Goal: Task Accomplishment & Management: Use online tool/utility

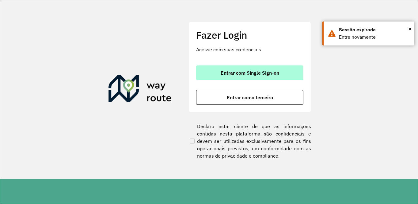
click at [250, 76] on button "Entrar com Single Sign-on" at bounding box center [249, 72] width 107 height 15
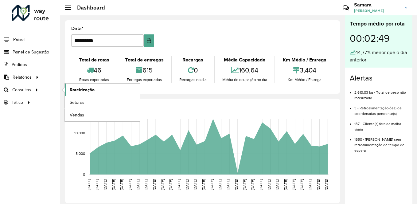
click at [83, 91] on span "Roteirização" at bounding box center [82, 89] width 25 height 6
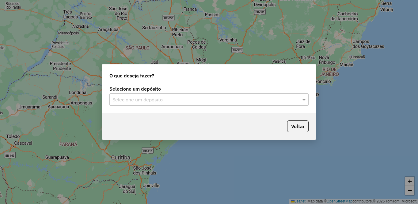
click at [178, 100] on input "text" at bounding box center [203, 99] width 181 height 7
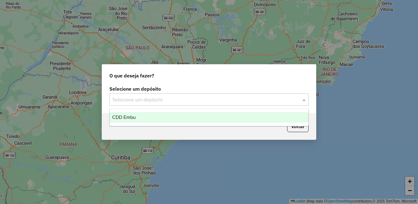
click at [147, 118] on div "CDD Embu" at bounding box center [209, 117] width 199 height 10
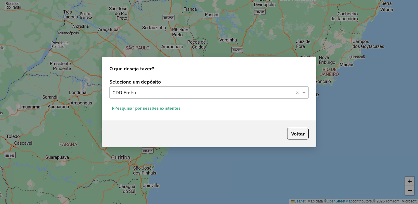
click at [153, 108] on button "Pesquisar por sessões existentes" at bounding box center [146, 108] width 74 height 10
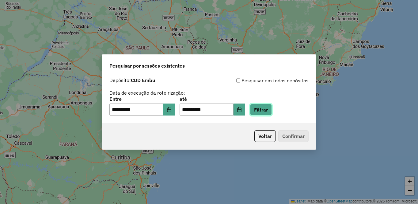
click at [272, 110] on button "Filtrar" at bounding box center [261, 110] width 22 height 12
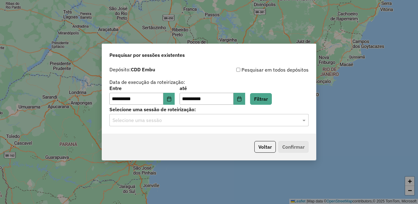
click at [144, 121] on input "text" at bounding box center [203, 120] width 181 height 7
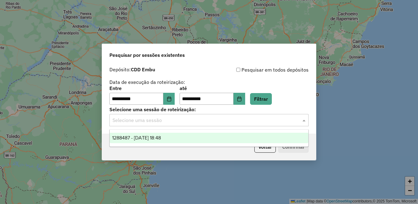
click at [136, 139] on div "1288487 - 04/10/2025 18:48" at bounding box center [209, 138] width 199 height 10
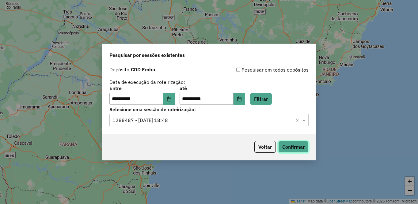
click at [292, 147] on button "Confirmar" at bounding box center [294, 147] width 30 height 12
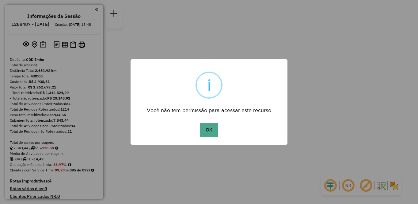
click at [218, 120] on div "× i Você não tem permissão para acessar este recurso OK No Cancel" at bounding box center [209, 102] width 157 height 86
click at [206, 132] on button "OK" at bounding box center [209, 130] width 18 height 14
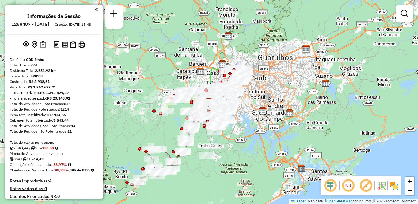
click at [398, 186] on img at bounding box center [395, 185] width 10 height 10
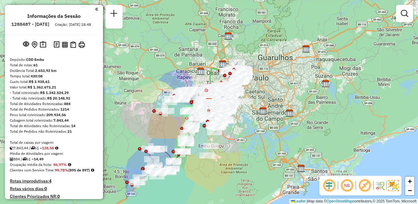
click at [363, 187] on em at bounding box center [365, 185] width 15 height 15
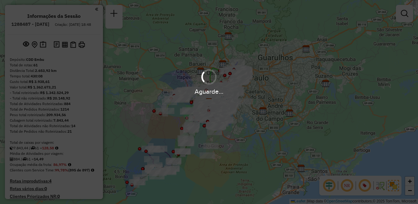
click at [347, 186] on div "Aguarde..." at bounding box center [209, 102] width 418 height 204
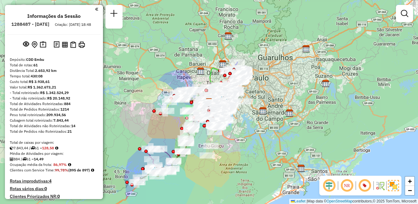
scroll to position [221, 0]
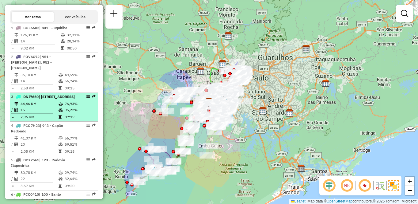
click at [47, 99] on span "| [STREET_ADDRESS]" at bounding box center [57, 96] width 36 height 5
select select "**********"
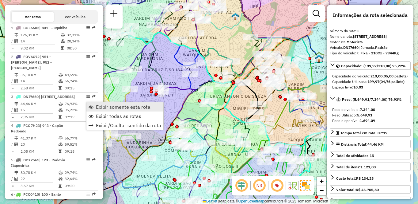
click at [107, 106] on span "Exibir somente esta rota" at bounding box center [123, 106] width 55 height 5
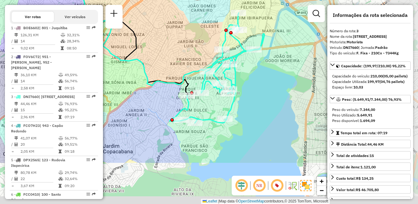
drag, startPoint x: 218, startPoint y: 113, endPoint x: 115, endPoint y: 67, distance: 112.7
click at [115, 67] on div "Janela de atendimento Grade de atendimento Capacidade Transportadoras Veículos …" at bounding box center [209, 102] width 418 height 204
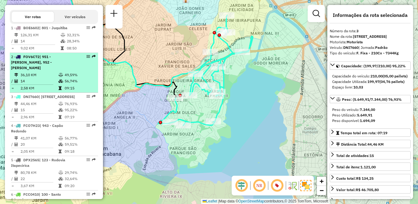
click at [67, 71] on div "2 - FOV6C72 | 951 - [PERSON_NAME], 952 - Patio Guida Caio" at bounding box center [43, 62] width 65 height 17
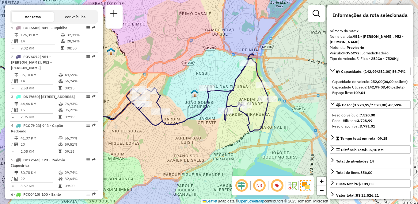
drag, startPoint x: 251, startPoint y: 107, endPoint x: 137, endPoint y: 97, distance: 113.6
click at [137, 97] on div "Janela de atendimento Grade de atendimento Capacidade Transportadoras Veículos …" at bounding box center [209, 102] width 418 height 204
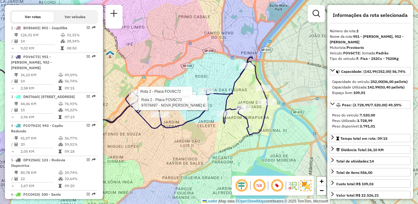
drag, startPoint x: 152, startPoint y: 134, endPoint x: 177, endPoint y: 139, distance: 24.8
click at [177, 139] on div "Rota 2 - Placa FOV6C72 97044948 - KOZUE SUSHI Rota 2 - Placa FOV6C72 97041277 -…" at bounding box center [209, 102] width 418 height 204
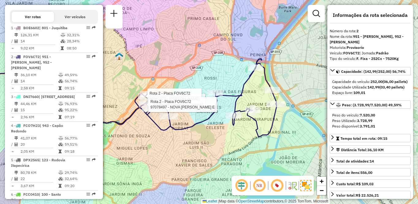
scroll to position [359, 0]
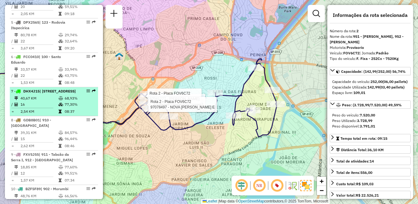
click at [43, 101] on td "40,67 KM" at bounding box center [39, 98] width 38 height 6
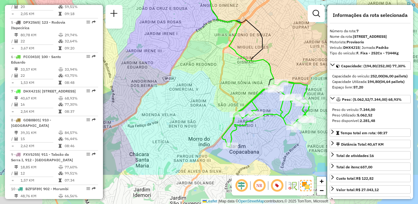
drag, startPoint x: 229, startPoint y: 119, endPoint x: 187, endPoint y: 69, distance: 65.5
click at [187, 69] on div "Janela de atendimento Grade de atendimento Capacidade Transportadoras Veículos …" at bounding box center [209, 102] width 418 height 204
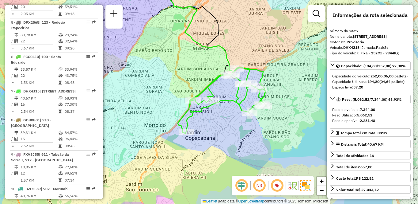
drag, startPoint x: 239, startPoint y: 121, endPoint x: 179, endPoint y: 106, distance: 62.0
click at [179, 106] on icon at bounding box center [222, 100] width 89 height 66
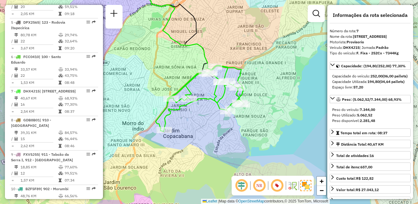
scroll to position [588, 0]
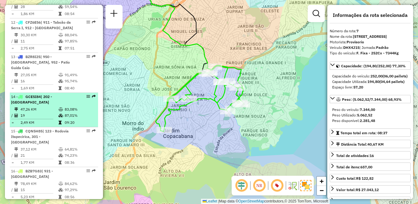
click at [33, 99] on span "GCE5I84" at bounding box center [32, 96] width 15 height 5
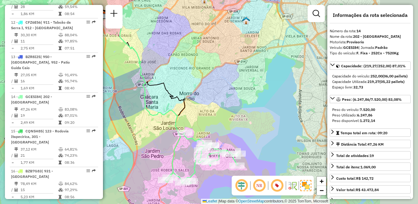
drag, startPoint x: 292, startPoint y: 136, endPoint x: 252, endPoint y: 129, distance: 40.5
click at [252, 129] on div "Janela de atendimento Grade de atendimento Capacidade Transportadoras Veículos …" at bounding box center [209, 102] width 418 height 204
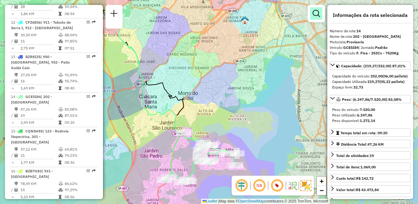
scroll to position [290, 0]
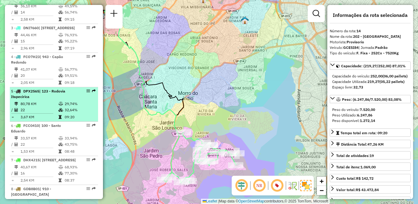
click at [29, 99] on span "| 123 - Rodovia Itapecirica" at bounding box center [38, 94] width 54 height 10
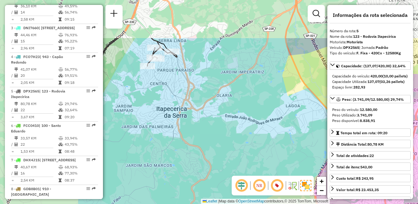
drag, startPoint x: 204, startPoint y: 97, endPoint x: 299, endPoint y: 141, distance: 104.4
click at [299, 141] on div "Janela de atendimento Grade de atendimento Capacidade Transportadoras Veículos …" at bounding box center [209, 102] width 418 height 204
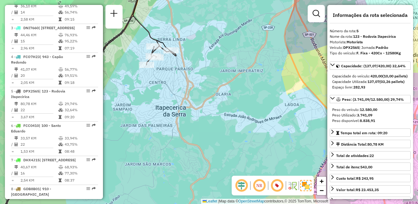
scroll to position [623, 0]
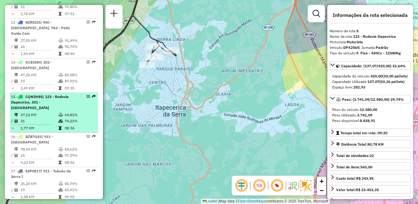
click at [60, 110] on div "15 - CQN5H85 | 123 - [GEOGRAPHIC_DATA] Itapecirica, 301 - [GEOGRAPHIC_DATA]" at bounding box center [43, 102] width 65 height 17
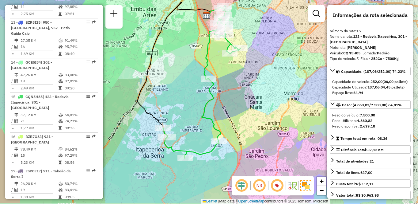
drag, startPoint x: 201, startPoint y: 122, endPoint x: 180, endPoint y: 100, distance: 29.9
click at [180, 100] on div "Janela de atendimento Grade de atendimento Capacidade Transportadoras Veículos …" at bounding box center [209, 102] width 418 height 204
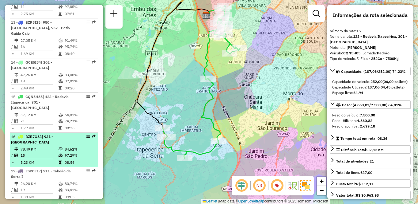
click at [48, 145] on div "16 - BZB7G83 | 931 - [GEOGRAPHIC_DATA]" at bounding box center [43, 139] width 65 height 11
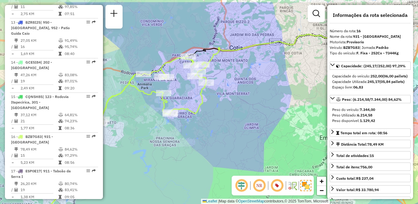
drag, startPoint x: 186, startPoint y: 110, endPoint x: 211, endPoint y: 134, distance: 34.9
click at [211, 134] on div "Janela de atendimento Grade de atendimento Capacidade Transportadoras Veículos …" at bounding box center [209, 102] width 418 height 204
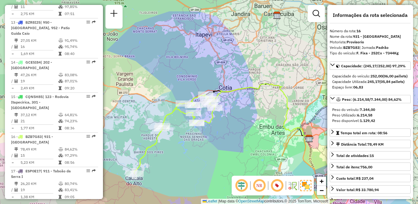
scroll to position [805, 0]
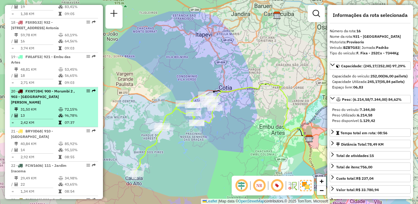
click at [31, 112] on td "31,50 KM" at bounding box center [39, 109] width 38 height 6
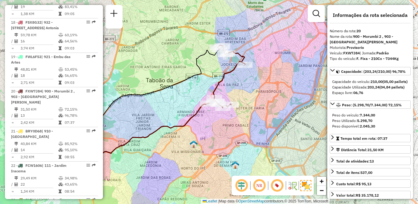
drag, startPoint x: 247, startPoint y: 140, endPoint x: 192, endPoint y: 140, distance: 55.2
click at [194, 140] on img at bounding box center [194, 144] width 8 height 8
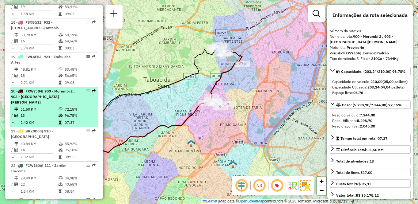
click at [52, 104] on div "20 - FXW7J84 | 900 - Morumbi 2 , 903 - [GEOGRAPHIC_DATA][PERSON_NAME]" at bounding box center [43, 96] width 65 height 17
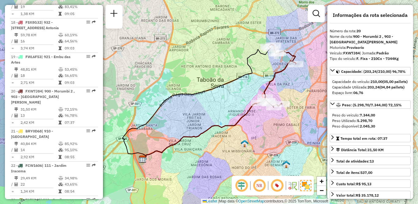
scroll to position [2046, 0]
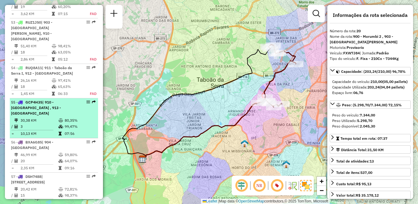
click at [36, 107] on span "| 910 - [GEOGRAPHIC_DATA] , 913 - [GEOGRAPHIC_DATA]" at bounding box center [36, 108] width 50 height 16
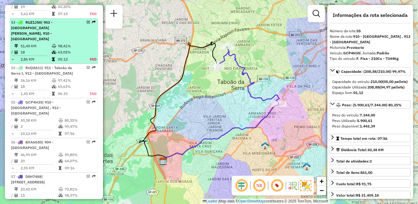
click at [24, 35] on span "| 903 - [GEOGRAPHIC_DATA][PERSON_NAME], 910 - [GEOGRAPHIC_DATA]" at bounding box center [31, 30] width 41 height 21
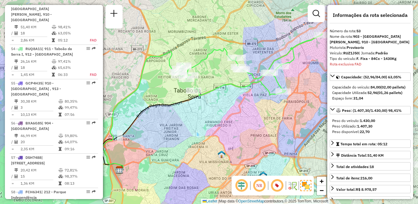
scroll to position [1938, 0]
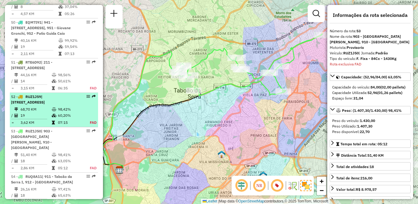
click at [37, 111] on li "52 - RUZ1J59 | 931 - [GEOGRAPHIC_DATA], 932 - [GEOGRAPHIC_DATA] 68,70 KM 98,42%…" at bounding box center [54, 110] width 88 height 34
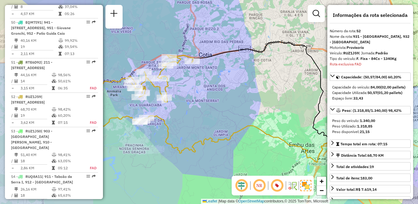
scroll to position [2031, 0]
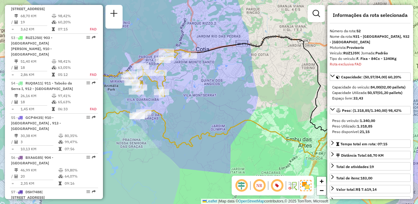
drag, startPoint x: 255, startPoint y: 132, endPoint x: 250, endPoint y: 125, distance: 7.9
click at [250, 126] on div "Janela de atendimento Grade de atendimento Capacidade Transportadoras Veículos …" at bounding box center [209, 102] width 418 height 204
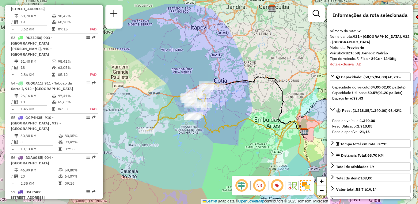
scroll to position [909, 0]
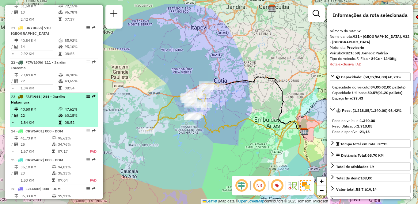
click at [47, 111] on td "40,50 KM" at bounding box center [39, 109] width 38 height 6
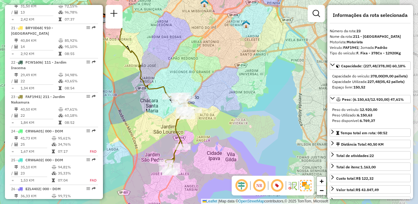
drag, startPoint x: 233, startPoint y: 135, endPoint x: 161, endPoint y: 115, distance: 75.5
click at [165, 115] on icon at bounding box center [179, 133] width 29 height 78
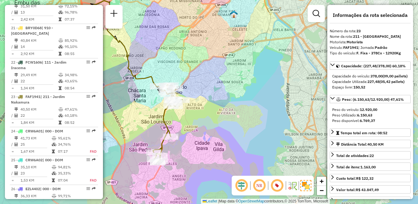
scroll to position [2247, 0]
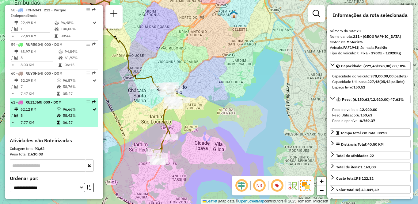
click at [21, 110] on td "62,12 KM" at bounding box center [38, 109] width 36 height 6
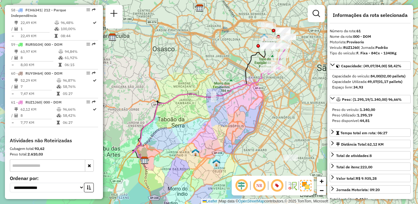
click at [260, 185] on em at bounding box center [259, 185] width 15 height 15
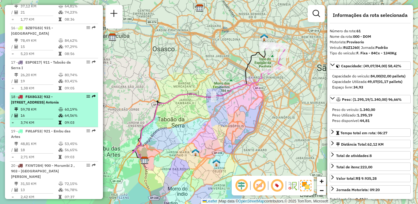
click at [48, 104] on span "| 932 - [STREET_ADDRESS] Antonia" at bounding box center [35, 99] width 48 height 10
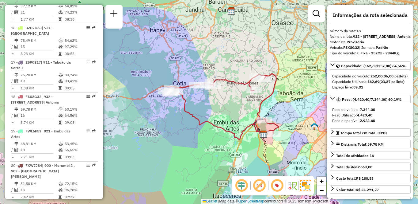
scroll to position [393, 0]
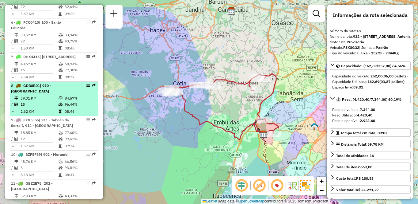
click at [40, 88] on span "GDB8B01" at bounding box center [31, 85] width 17 height 5
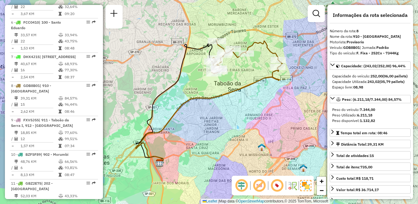
scroll to position [520, 0]
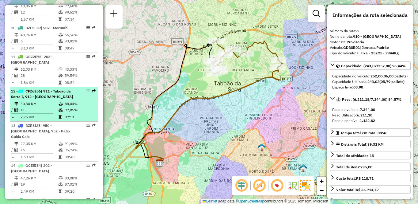
click at [51, 107] on td "30,30 KM" at bounding box center [39, 104] width 38 height 6
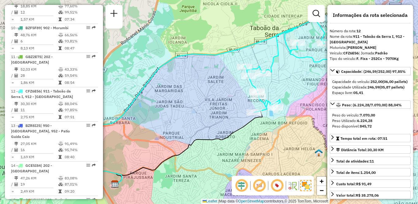
drag, startPoint x: 228, startPoint y: 120, endPoint x: 140, endPoint y: 116, distance: 88.5
click at [144, 116] on div "Janela de atendimento Grade de atendimento Capacidade Transportadoras Veículos …" at bounding box center [209, 102] width 418 height 204
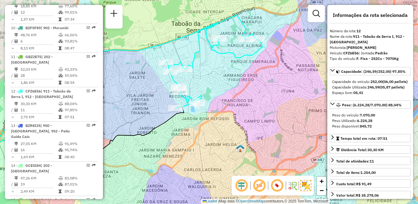
scroll to position [325, 0]
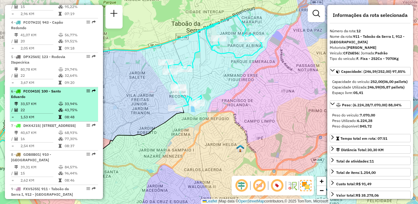
click at [60, 99] on div "6 - FCC0410 | 100 - Santo Eduardo" at bounding box center [43, 93] width 65 height 11
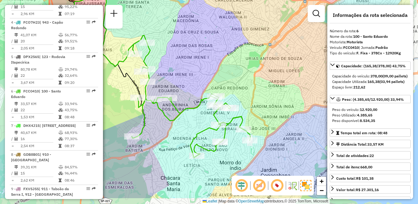
drag, startPoint x: 269, startPoint y: 102, endPoint x: 215, endPoint y: 75, distance: 60.5
click at [215, 75] on div "Janela de atendimento Grade de atendimento Capacidade Transportadoras Veículos …" at bounding box center [209, 102] width 418 height 204
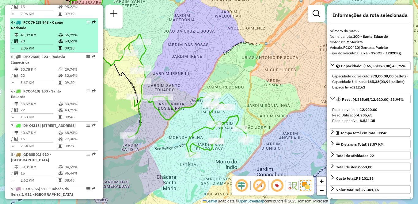
click at [25, 38] on td "41,07 KM" at bounding box center [39, 35] width 38 height 6
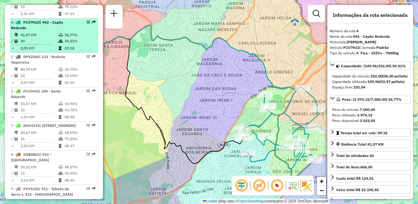
click at [50, 30] on span "| 943 - Capão Redondo" at bounding box center [37, 25] width 52 height 10
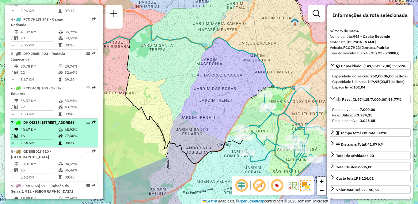
scroll to position [358, 0]
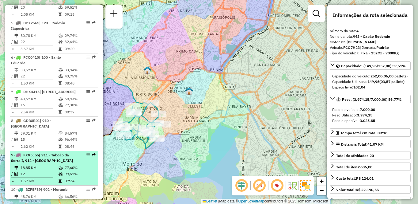
click at [39, 163] on span "| 911 - Taboão da Serra I, 912 - [GEOGRAPHIC_DATA]" at bounding box center [42, 157] width 62 height 10
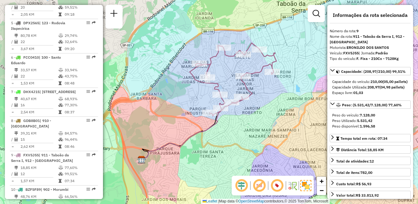
scroll to position [554, 0]
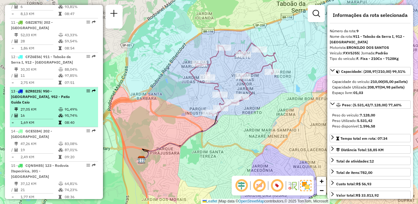
click at [59, 112] on td at bounding box center [61, 109] width 6 height 6
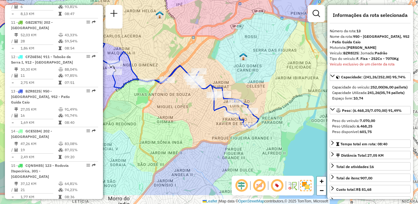
drag, startPoint x: 244, startPoint y: 132, endPoint x: 141, endPoint y: 102, distance: 107.6
click at [142, 103] on div "Janela de atendimento Grade de atendimento Capacidade Transportadoras Veículos …" at bounding box center [209, 102] width 418 height 204
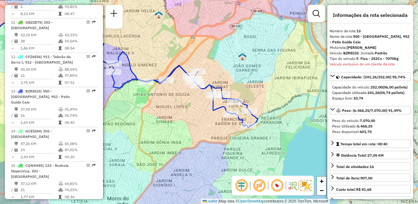
scroll to position [551, 0]
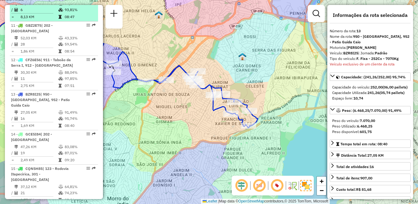
click at [45, 11] on li "10 - BZF5F89 | 902 - Morumbi 48,76 KM 66,56% / 6 93,81% = 8,13 KM 08:47" at bounding box center [54, 7] width 88 height 29
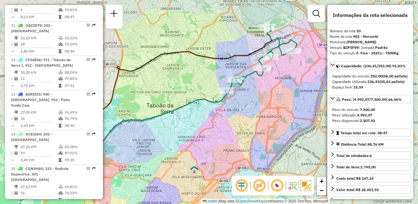
drag, startPoint x: 255, startPoint y: 128, endPoint x: 167, endPoint y: 133, distance: 87.3
click at [167, 133] on div "Janela de atendimento Grade de atendimento Capacidade Transportadoras Veículos …" at bounding box center [209, 102] width 418 height 204
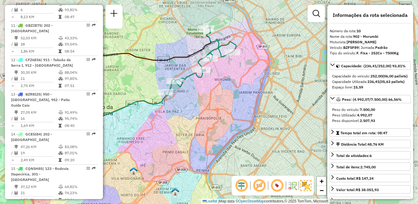
scroll to position [771, 0]
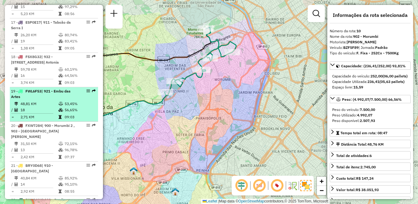
click at [39, 99] on div "19 - FWL6F53 | 921 - Embu das Artes" at bounding box center [43, 93] width 65 height 11
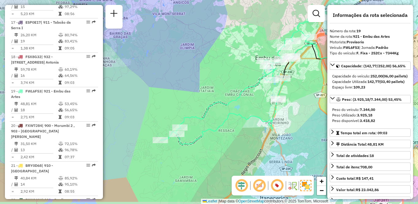
drag, startPoint x: 207, startPoint y: 141, endPoint x: 256, endPoint y: 110, distance: 57.7
click at [256, 110] on icon at bounding box center [239, 79] width 159 height 131
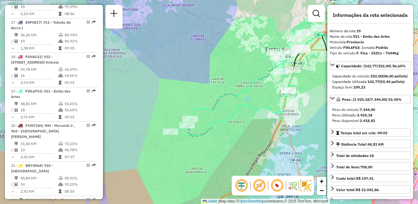
scroll to position [2012, 0]
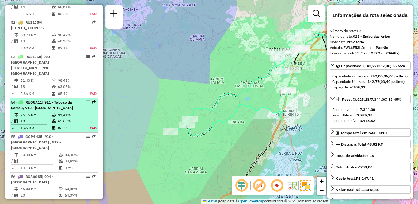
click at [33, 100] on span "RUQ8A11" at bounding box center [33, 102] width 17 height 5
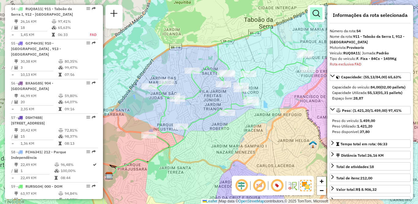
scroll to position [874, 0]
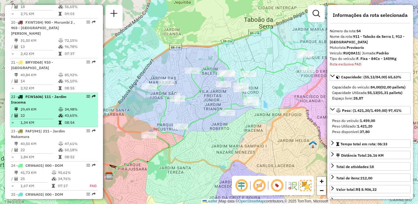
click at [44, 105] on div "22 - FCW1606 | 111 - [GEOGRAPHIC_DATA]" at bounding box center [43, 99] width 65 height 11
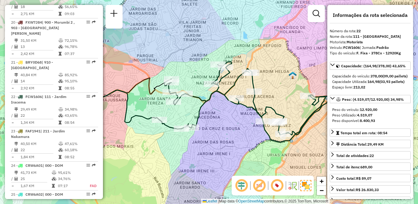
scroll to position [697, 0]
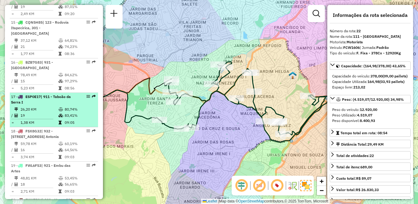
click at [32, 112] on td "26,20 KM" at bounding box center [39, 109] width 38 height 6
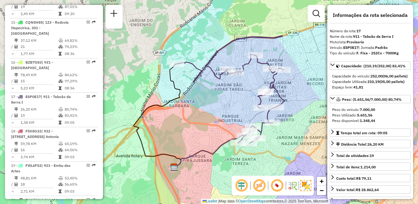
scroll to position [2115, 0]
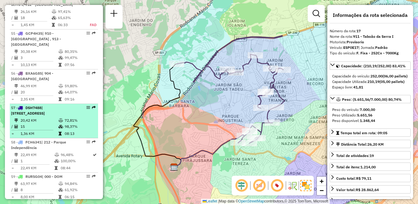
click at [35, 111] on div "57 - DSH7488 | 103 - [STREET_ADDRESS]" at bounding box center [43, 110] width 65 height 11
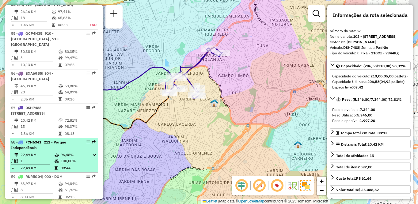
drag, startPoint x: 158, startPoint y: 146, endPoint x: 91, endPoint y: 147, distance: 66.9
click at [91, 147] on hb-router-mapa "Informações da Sessão 1288487 - [DATE] Criação: [DATE] 18:48 Depósito: CDD Embu…" at bounding box center [209, 102] width 418 height 204
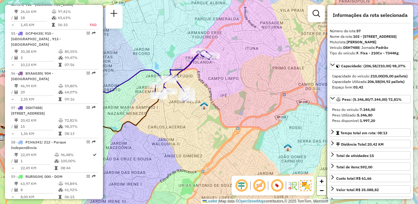
scroll to position [840, 0]
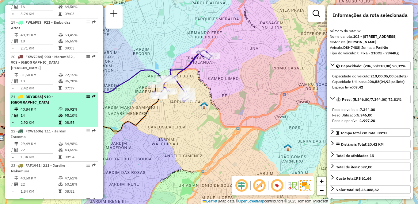
click at [31, 105] on div "21 - BRY0D68 | 910 - [GEOGRAPHIC_DATA]" at bounding box center [43, 99] width 65 height 11
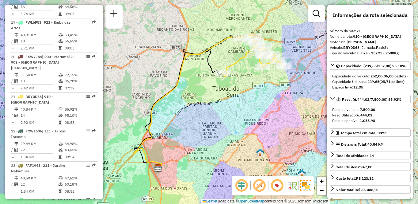
scroll to position [2081, 0]
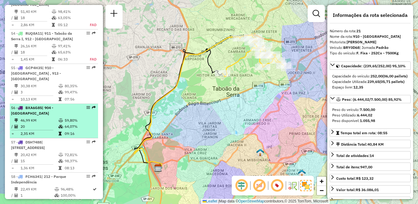
click at [34, 117] on td "46,99 KM" at bounding box center [39, 120] width 38 height 6
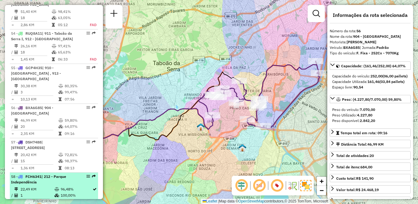
click at [58, 188] on td at bounding box center [57, 189] width 6 height 6
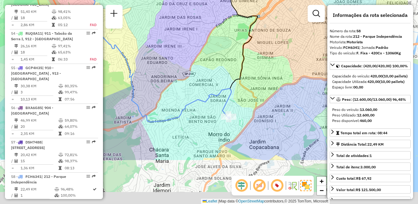
drag, startPoint x: 242, startPoint y: 134, endPoint x: 186, endPoint y: 55, distance: 96.9
click at [186, 55] on div "Janela de atendimento Grade de atendimento Capacidade Transportadoras Veículos …" at bounding box center [209, 102] width 418 height 204
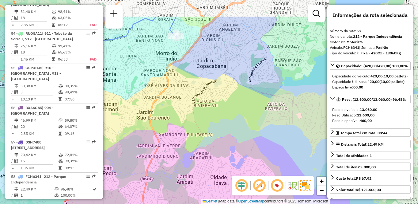
drag, startPoint x: 171, startPoint y: 24, endPoint x: 179, endPoint y: 51, distance: 27.5
click at [196, 66] on div "Janela de atendimento Grade de atendimento Capacidade Transportadoras Veículos …" at bounding box center [209, 102] width 418 height 204
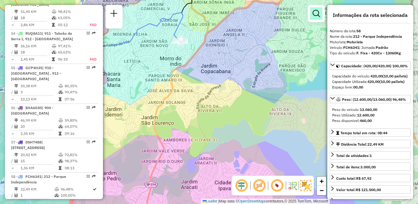
scroll to position [2218, 0]
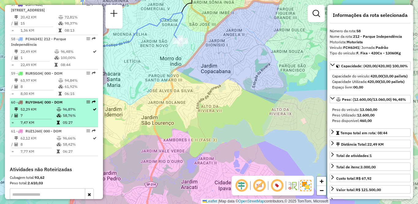
click at [54, 113] on td "7" at bounding box center [38, 115] width 36 height 6
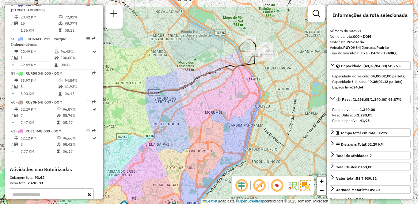
drag, startPoint x: 266, startPoint y: 85, endPoint x: 181, endPoint y: 113, distance: 90.3
click at [181, 113] on div "Janela de atendimento Grade de atendimento Capacidade Transportadoras Veículos …" at bounding box center [209, 102] width 418 height 204
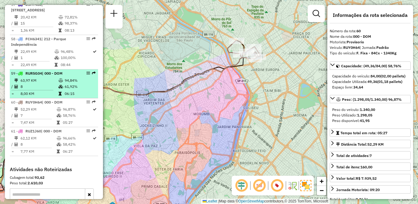
click at [52, 82] on td "63,97 KM" at bounding box center [39, 80] width 38 height 6
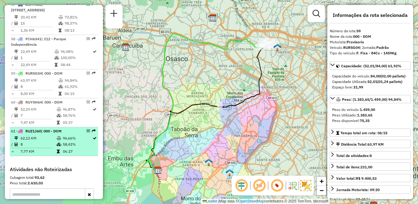
click at [51, 136] on td "62,12 KM" at bounding box center [38, 138] width 36 height 6
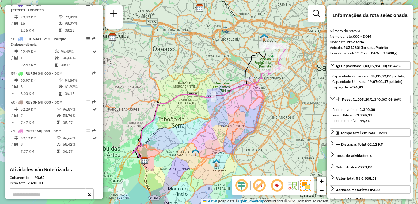
scroll to position [909, 0]
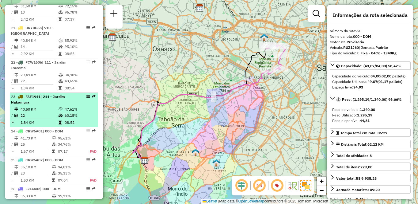
click at [32, 112] on td "40,50 KM" at bounding box center [39, 109] width 38 height 6
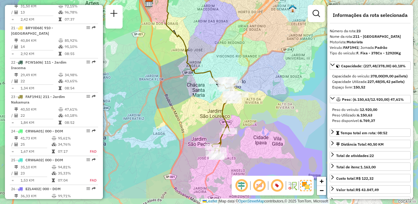
drag, startPoint x: 269, startPoint y: 131, endPoint x: 246, endPoint y: 101, distance: 38.1
click at [246, 101] on div "Janela de atendimento Grade de atendimento Capacidade Transportadoras Veículos …" at bounding box center [209, 102] width 418 height 204
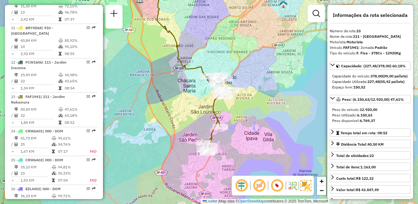
scroll to position [485, 0]
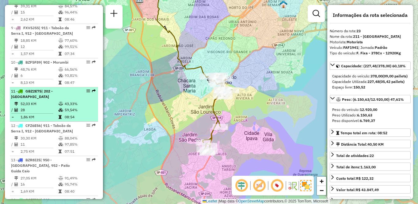
click at [41, 99] on div "11 - GBZ2E75 | 202 - [GEOGRAPHIC_DATA]" at bounding box center [43, 93] width 65 height 11
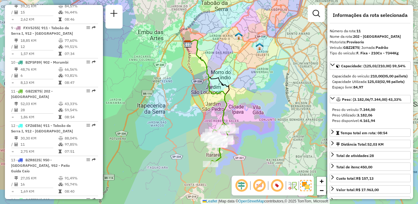
scroll to position [623, 0]
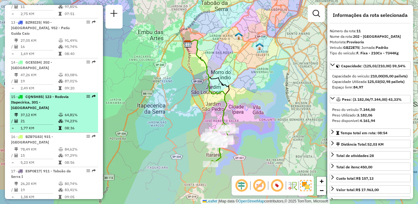
click at [44, 118] on td "37,12 KM" at bounding box center [39, 115] width 38 height 6
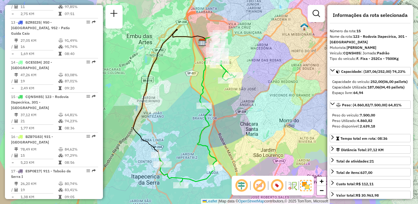
drag, startPoint x: 214, startPoint y: 126, endPoint x: 188, endPoint y: 132, distance: 26.7
click at [188, 132] on div "Janela de atendimento Grade de atendimento Capacidade Transportadoras Veículos …" at bounding box center [209, 102] width 418 height 204
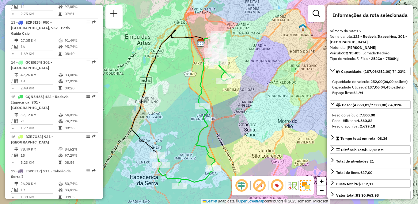
scroll to position [187, 0]
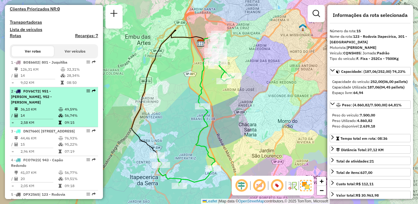
click at [60, 111] on li "2 - FOV6C72 | 951 - [PERSON_NAME], 952 - Patio Guida Caio 36,10 KM 49,59% / 14 …" at bounding box center [54, 107] width 88 height 40
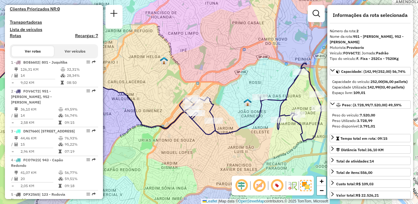
drag, startPoint x: 303, startPoint y: 103, endPoint x: 231, endPoint y: 102, distance: 72.4
click at [231, 102] on div "Janela de atendimento Grade de atendimento Capacidade Transportadoras Veículos …" at bounding box center [209, 102] width 418 height 204
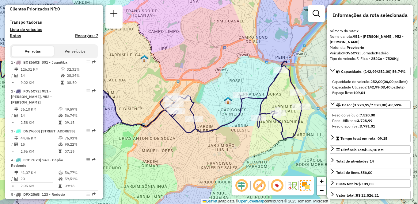
drag, startPoint x: 266, startPoint y: 142, endPoint x: 243, endPoint y: 141, distance: 23.6
click at [243, 141] on div "Janela de atendimento Grade de atendimento Capacidade Transportadoras Veículos …" at bounding box center [209, 102] width 418 height 204
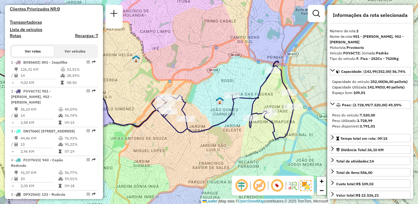
scroll to position [554, 0]
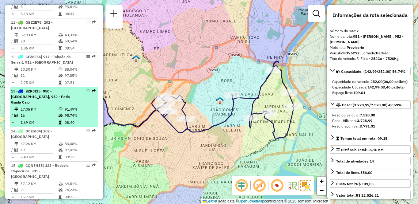
click at [32, 112] on td "27,05 KM" at bounding box center [39, 109] width 38 height 6
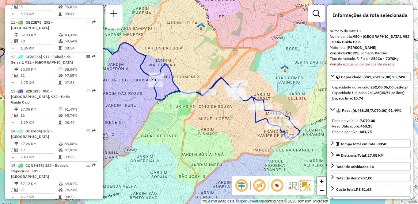
drag, startPoint x: 270, startPoint y: 131, endPoint x: 209, endPoint y: 113, distance: 62.9
click at [209, 113] on div "Janela de atendimento Grade de atendimento Capacidade Transportadoras Veículos …" at bounding box center [209, 102] width 418 height 204
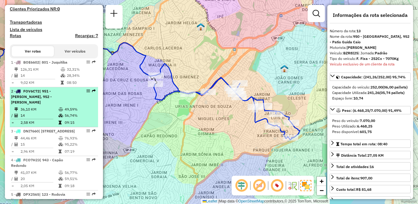
click at [56, 112] on td "36,10 KM" at bounding box center [39, 109] width 38 height 6
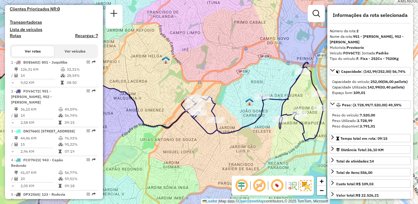
drag, startPoint x: 271, startPoint y: 119, endPoint x: 196, endPoint y: 119, distance: 75.1
click at [196, 119] on div "Janela de atendimento Grade de atendimento Capacidade Transportadoras Veículos …" at bounding box center [209, 102] width 418 height 204
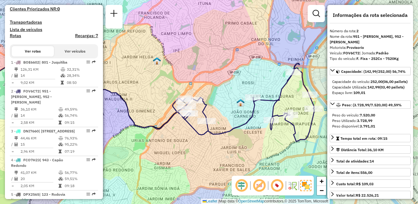
scroll to position [623, 0]
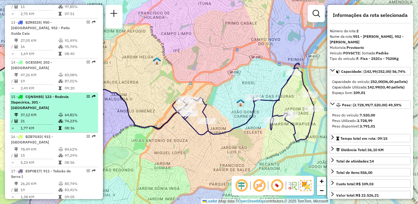
click at [62, 104] on div "15 - CQN5H85 | 123 - [GEOGRAPHIC_DATA] Itapecirica, 301 - [GEOGRAPHIC_DATA]" at bounding box center [43, 102] width 65 height 17
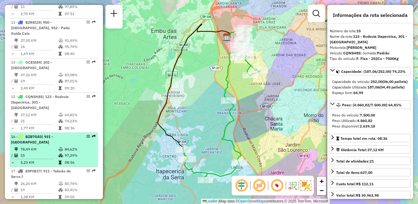
scroll to position [2046, 0]
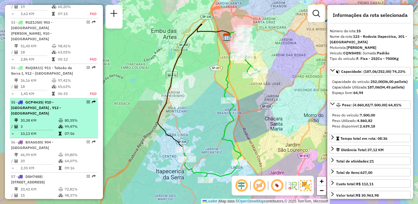
click at [48, 117] on td "30,38 KM" at bounding box center [39, 120] width 38 height 6
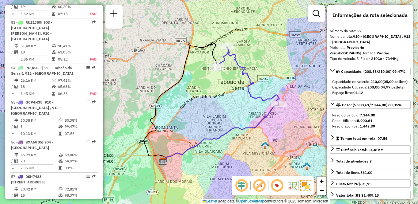
scroll to position [1938, 0]
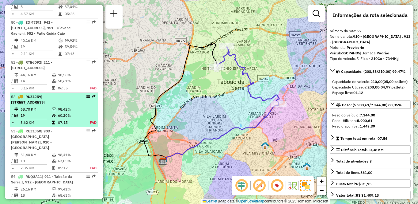
click at [27, 118] on td "19" at bounding box center [35, 115] width 31 height 6
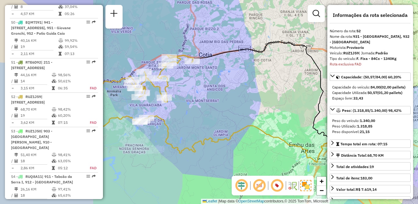
scroll to position [2031, 0]
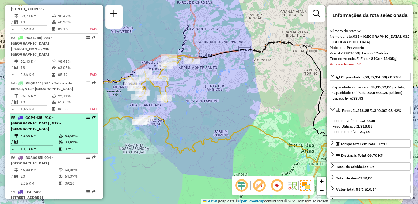
click at [46, 133] on td "30,38 KM" at bounding box center [39, 136] width 38 height 6
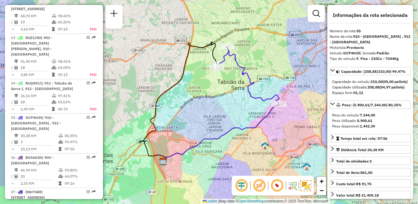
scroll to position [623, 0]
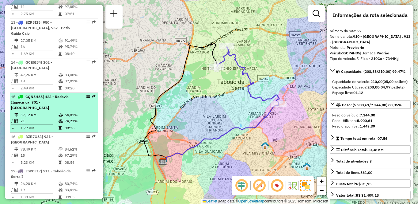
click at [25, 110] on div "15 - CQN5H85 | 123 - [GEOGRAPHIC_DATA] Itapecirica, 301 - [GEOGRAPHIC_DATA]" at bounding box center [43, 102] width 65 height 17
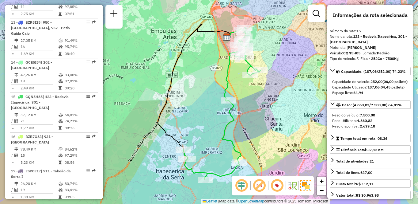
scroll to position [874, 0]
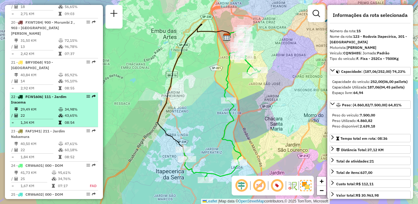
click at [58, 112] on td at bounding box center [61, 109] width 6 height 6
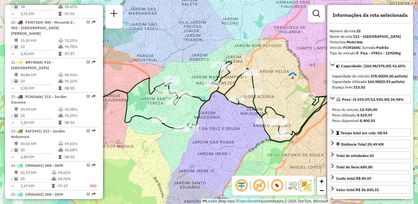
scroll to position [623, 0]
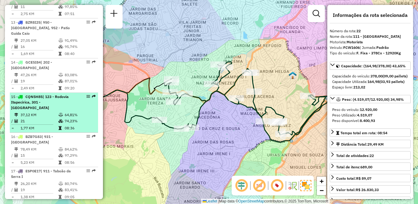
click at [61, 109] on span "| 123 - Rodovia Itapecirica, 301 - [GEOGRAPHIC_DATA]" at bounding box center [40, 102] width 58 height 16
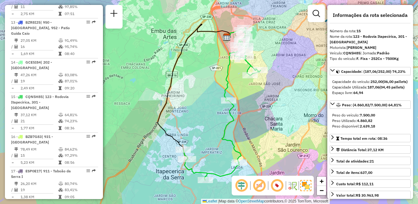
scroll to position [256, 0]
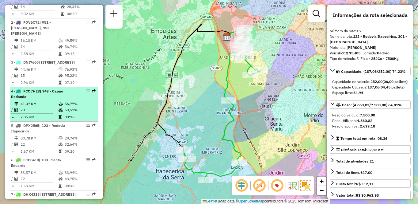
click at [33, 107] on td "41,07 KM" at bounding box center [39, 104] width 38 height 6
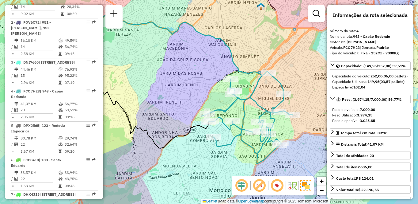
drag, startPoint x: 303, startPoint y: 122, endPoint x: 269, endPoint y: 107, distance: 37.3
click at [268, 107] on icon at bounding box center [247, 117] width 91 height 92
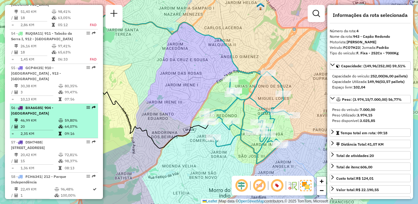
click at [51, 123] on td "20" at bounding box center [39, 126] width 38 height 6
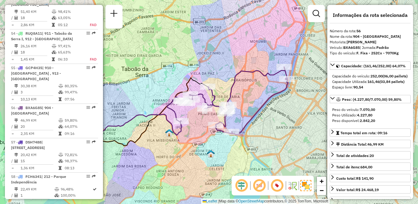
drag, startPoint x: 284, startPoint y: 108, endPoint x: 259, endPoint y: 113, distance: 25.8
click at [259, 113] on icon at bounding box center [227, 100] width 121 height 67
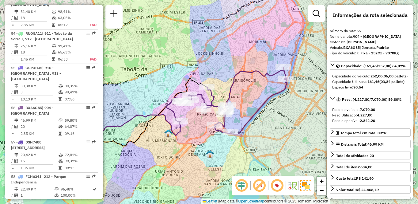
scroll to position [1938, 0]
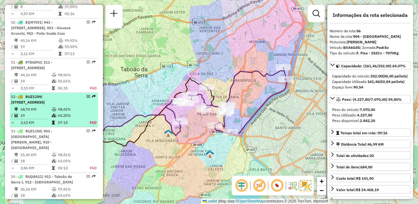
click at [59, 112] on td "98,42%" at bounding box center [70, 109] width 25 height 6
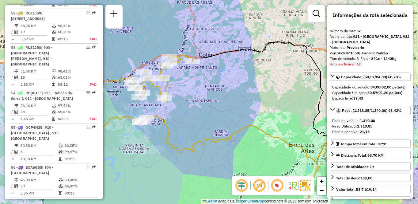
scroll to position [2031, 0]
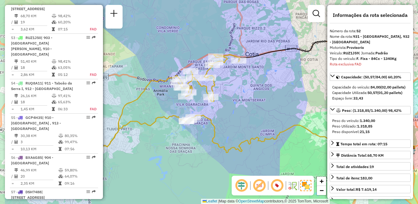
drag, startPoint x: 194, startPoint y: 93, endPoint x: 240, endPoint y: 93, distance: 46.6
click at [240, 93] on div "Janela de atendimento Grade de atendimento Capacidade Transportadoras Veículos …" at bounding box center [209, 102] width 418 height 204
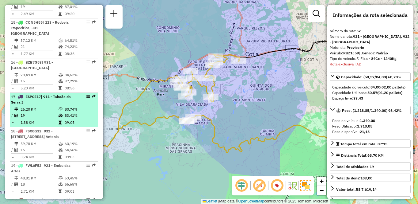
click at [44, 105] on div "17 - ESP0E17 | 911 - Taboão da Serra I" at bounding box center [43, 99] width 65 height 11
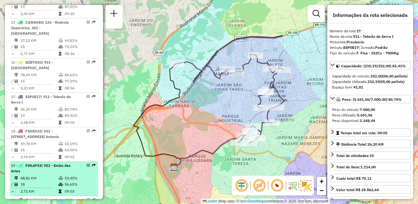
click at [54, 181] on td "48,81 KM" at bounding box center [39, 178] width 38 height 6
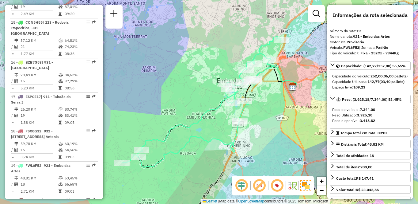
scroll to position [554, 0]
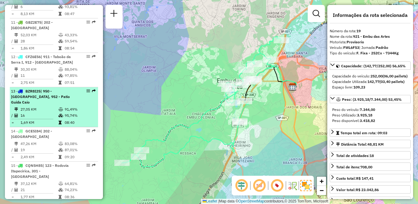
click at [54, 98] on li "13 - BZR8I25 | 950 - [GEOGRAPHIC_DATA], 952 - Patio Guida Caio 27,05 KM 91,49% …" at bounding box center [54, 107] width 88 height 40
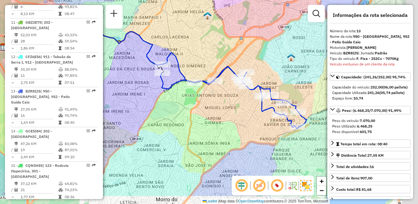
drag, startPoint x: 289, startPoint y: 148, endPoint x: 235, endPoint y: 119, distance: 60.9
click at [235, 119] on div "Janela de atendimento Grade de atendimento Capacidade Transportadoras Veículos …" at bounding box center [209, 102] width 418 height 204
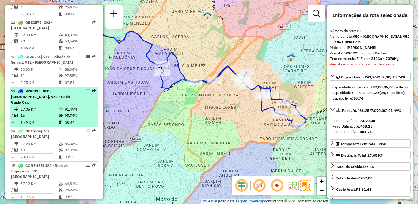
click at [56, 104] on span "| 950 - [GEOGRAPHIC_DATA], 952 - Patio Guida Caio" at bounding box center [40, 97] width 59 height 16
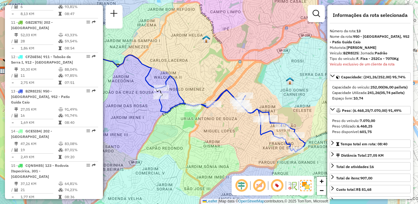
drag, startPoint x: 230, startPoint y: 137, endPoint x: 190, endPoint y: 133, distance: 41.1
click at [190, 134] on div "Janela de atendimento Grade de atendimento Capacidade Transportadoras Veículos …" at bounding box center [209, 102] width 418 height 204
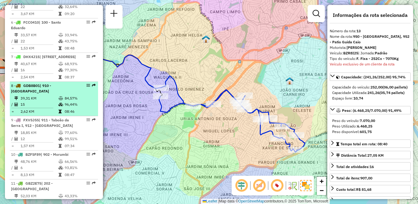
click at [59, 106] on icon at bounding box center [61, 104] width 5 height 4
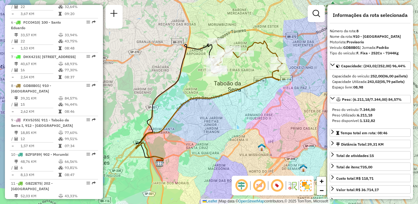
scroll to position [2115, 0]
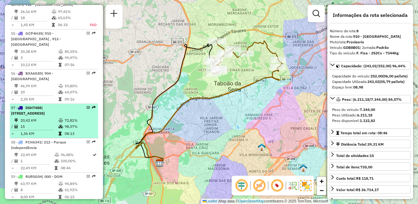
click at [61, 117] on li "57 - DSH7488 | 103 - [GEOGRAPHIC_DATA], 111 - [GEOGRAPHIC_DATA], 913 - [GEOGRAP…" at bounding box center [54, 121] width 88 height 34
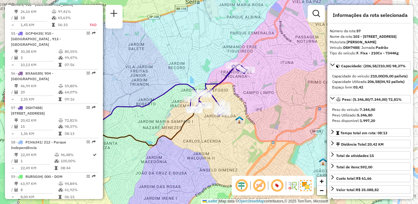
drag, startPoint x: 273, startPoint y: 137, endPoint x: 225, endPoint y: 140, distance: 48.9
click at [225, 140] on div "Janela de atendimento Grade de atendimento Capacidade Transportadoras Veículos …" at bounding box center [209, 102] width 418 height 204
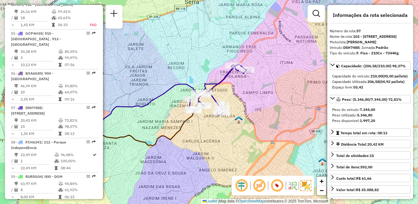
scroll to position [840, 0]
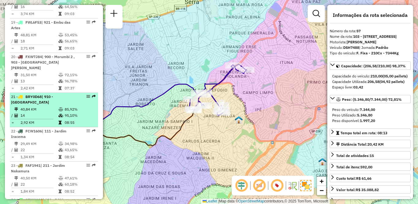
click at [56, 111] on li "21 - BRY0D68 | 910 - Parque Ipê 40,84 KM 85,92% / 14 95,10% = 2,92 KM 08:55" at bounding box center [54, 110] width 88 height 34
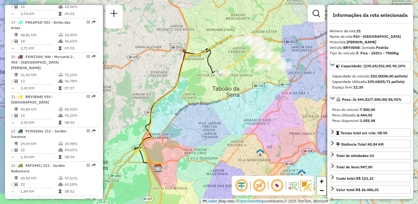
scroll to position [1892, 0]
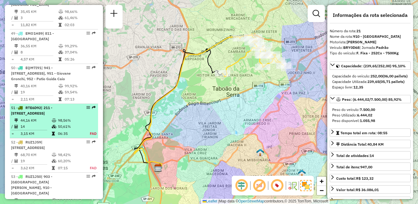
click at [47, 116] on div "51 - RTE6D92 | 211 - [STREET_ADDRESS]" at bounding box center [43, 110] width 65 height 11
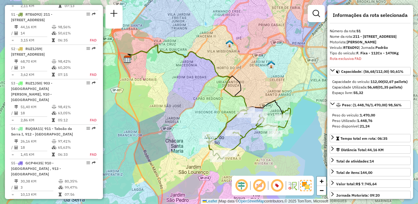
scroll to position [422, 0]
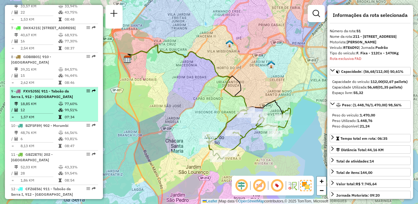
click at [57, 99] on span "| 911 - Taboão da Serra I, 912 - [GEOGRAPHIC_DATA]" at bounding box center [42, 94] width 62 height 10
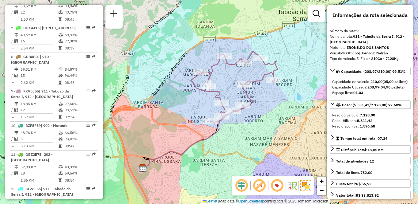
drag, startPoint x: 260, startPoint y: 113, endPoint x: 262, endPoint y: 124, distance: 11.2
click at [262, 124] on div "Janela de atendimento Grade de atendimento Capacidade Transportadoras Veículos …" at bounding box center [209, 102] width 418 height 204
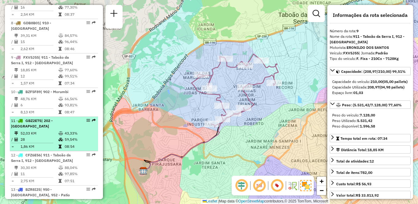
scroll to position [486, 0]
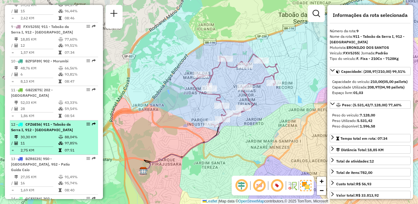
click at [58, 132] on span "| 911 - Taboão da Serra I, 912 - [GEOGRAPHIC_DATA]" at bounding box center [42, 127] width 62 height 10
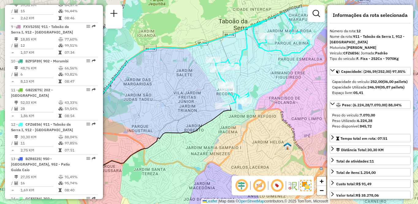
drag, startPoint x: 303, startPoint y: 67, endPoint x: 265, endPoint y: 60, distance: 38.3
click at [265, 60] on div "Janela de atendimento Grade de atendimento Capacidade Transportadoras Veículos …" at bounding box center [209, 102] width 418 height 204
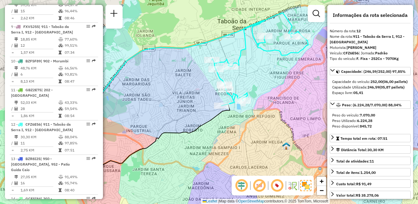
scroll to position [2189, 0]
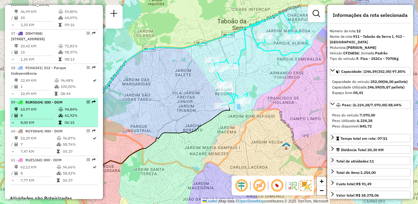
click at [46, 113] on td "8" at bounding box center [39, 115] width 38 height 6
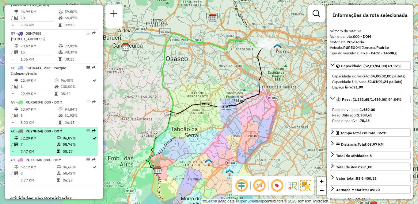
click at [63, 136] on td "96,87%" at bounding box center [78, 138] width 30 height 6
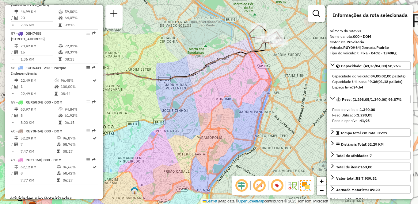
drag, startPoint x: 288, startPoint y: 88, endPoint x: 220, endPoint y: 103, distance: 69.6
click at [220, 103] on div "Janela de atendimento Grade de atendimento Capacidade Transportadoras Veículos …" at bounding box center [209, 102] width 418 height 204
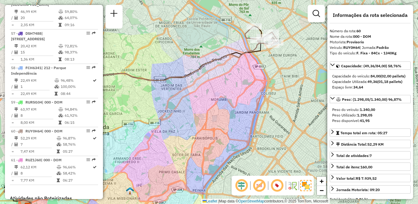
scroll to position [456, 0]
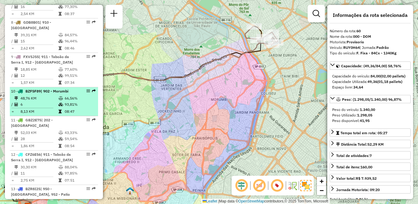
click at [71, 94] on div "10 - BZF5F89 | 902 - Morumbi" at bounding box center [43, 91] width 65 height 6
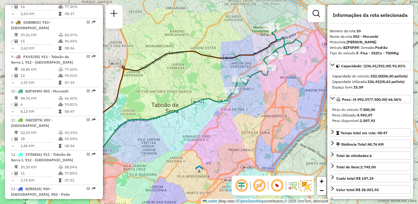
drag, startPoint x: 305, startPoint y: 84, endPoint x: 280, endPoint y: 87, distance: 25.7
click at [280, 87] on div "Janela de atendimento Grade de atendimento Capacidade Transportadoras Veículos …" at bounding box center [209, 102] width 418 height 204
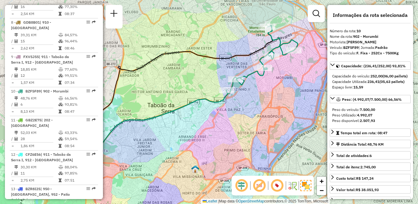
scroll to position [2155, 0]
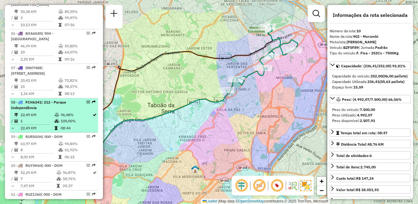
click at [61, 111] on li "58 - FCH6341 | 212 - Parque Independência 22,49 KM 96,48% / 1 100,00% = 22,49 K…" at bounding box center [54, 115] width 88 height 34
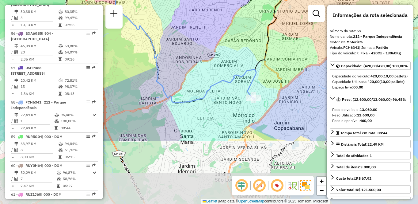
drag, startPoint x: 253, startPoint y: 136, endPoint x: 224, endPoint y: 41, distance: 99.2
click at [224, 41] on div "Janela de atendimento Grade de atendimento Capacidade Transportadoras Veículos …" at bounding box center [209, 102] width 418 height 204
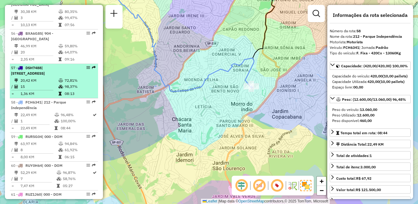
click at [60, 73] on div "57 - DSH7488 | 103 - [STREET_ADDRESS]" at bounding box center [43, 70] width 65 height 11
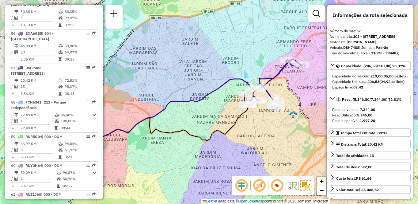
drag, startPoint x: 286, startPoint y: 126, endPoint x: 269, endPoint y: 127, distance: 16.6
click at [269, 127] on div "Janela de atendimento Grade de atendimento Capacidade Transportadoras Veículos …" at bounding box center [209, 102] width 418 height 204
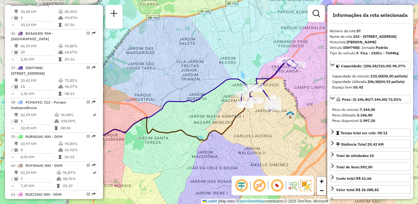
scroll to position [422, 0]
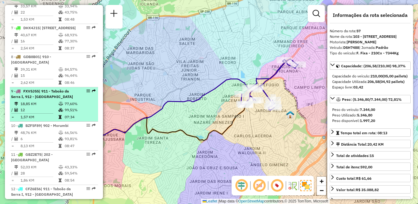
click at [37, 120] on td "1,57 KM" at bounding box center [39, 117] width 38 height 6
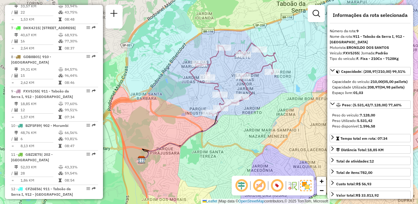
scroll to position [554, 0]
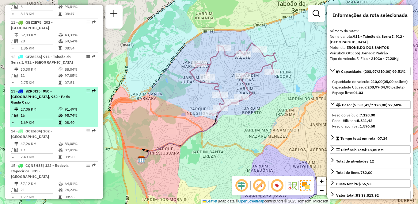
click at [51, 104] on span "| 950 - [GEOGRAPHIC_DATA], 952 - Patio Guida Caio" at bounding box center [40, 97] width 59 height 16
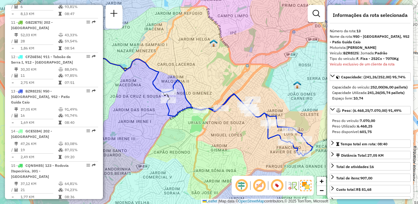
drag, startPoint x: 263, startPoint y: 132, endPoint x: 179, endPoint y: 126, distance: 84.2
click at [178, 127] on div "Janela de atendimento Grade de atendimento Capacidade Transportadoras Veículos …" at bounding box center [209, 102] width 418 height 204
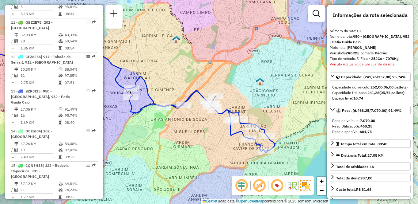
scroll to position [874, 0]
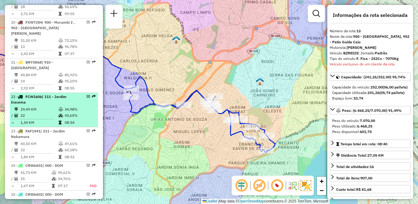
click at [32, 112] on td "29,49 KM" at bounding box center [39, 109] width 38 height 6
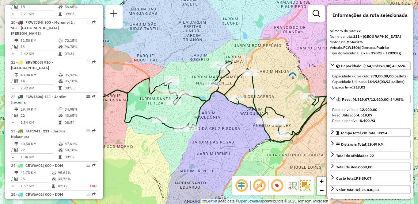
scroll to position [2115, 0]
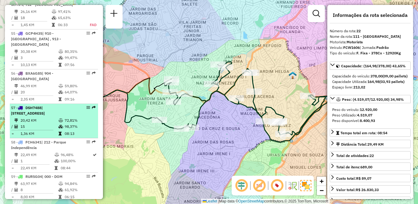
click at [70, 113] on div "57 - DSH7488 | 103 - [STREET_ADDRESS]" at bounding box center [43, 110] width 65 height 11
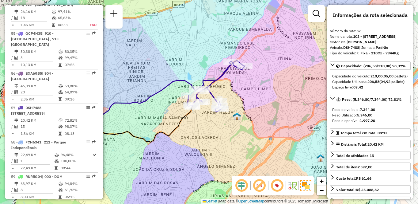
drag, startPoint x: 257, startPoint y: 131, endPoint x: 187, endPoint y: 133, distance: 70.0
click at [186, 133] on div "Janela de atendimento Grade de atendimento Capacidade Transportadoras Veículos …" at bounding box center [209, 102] width 418 height 204
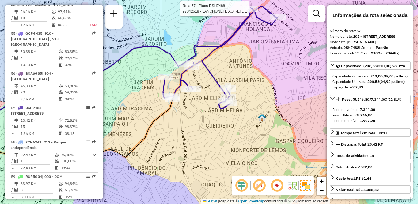
scroll to position [422, 0]
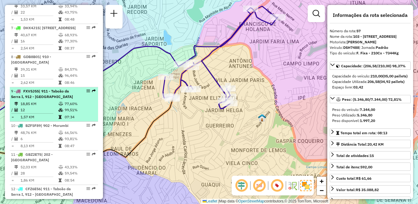
click at [65, 99] on span "| 911 - Taboão da Serra I, 912 - [GEOGRAPHIC_DATA]" at bounding box center [42, 94] width 62 height 10
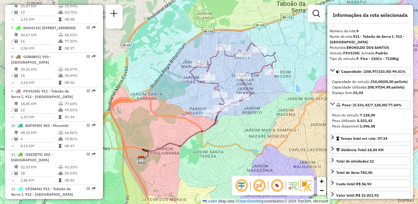
scroll to position [2115, 0]
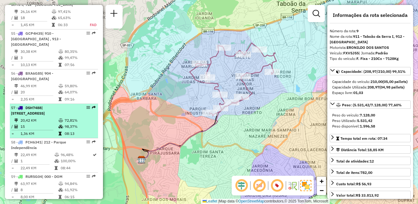
click at [60, 113] on div "57 - DSH7488 | 103 - [STREET_ADDRESS]" at bounding box center [43, 110] width 65 height 11
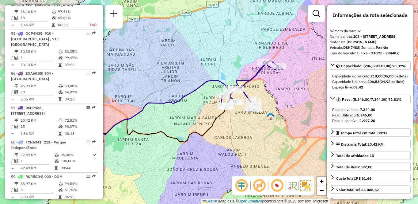
drag, startPoint x: 263, startPoint y: 130, endPoint x: 243, endPoint y: 133, distance: 20.7
click at [243, 133] on div "Janela de atendimento Grade de atendimento Capacidade Transportadoras Veículos …" at bounding box center [209, 102] width 418 height 204
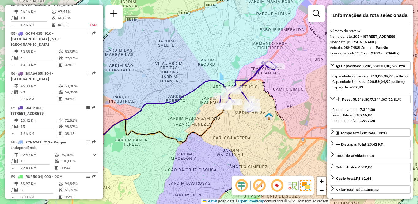
scroll to position [422, 0]
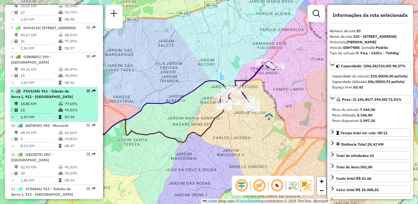
click at [66, 99] on span "| 911 - Taboão da Serra I, 912 - [GEOGRAPHIC_DATA]" at bounding box center [42, 94] width 62 height 10
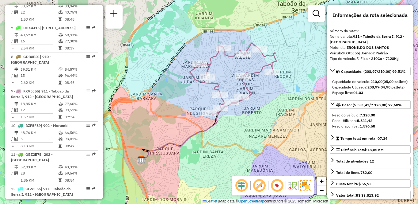
scroll to position [554, 0]
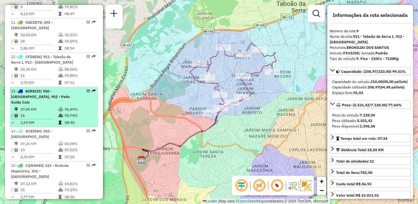
click at [52, 110] on li "13 - BZR8I25 | 950 - [GEOGRAPHIC_DATA], 952 - Patio Guida Caio 27,05 KM 91,49% …" at bounding box center [54, 107] width 88 height 40
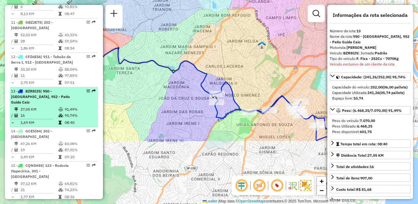
click at [49, 112] on td "27,05 KM" at bounding box center [39, 109] width 38 height 6
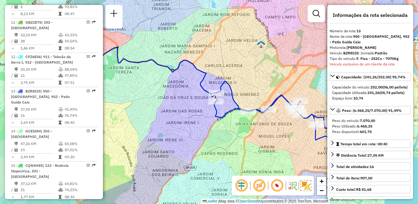
click at [181, 100] on div "Janela de atendimento Grade de atendimento Capacidade Transportadoras Veículos …" at bounding box center [209, 102] width 418 height 204
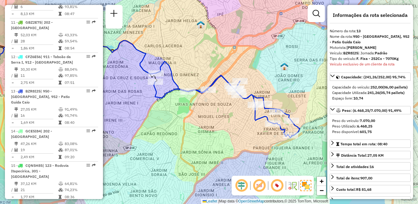
scroll to position [2046, 0]
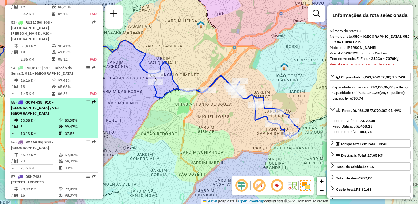
click at [31, 117] on td "30,38 KM" at bounding box center [39, 120] width 38 height 6
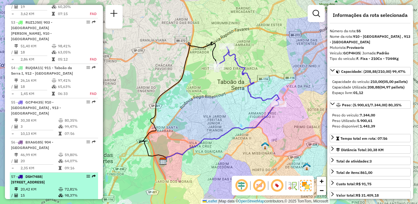
click at [48, 185] on li "57 - DSH7488 | 103 - [GEOGRAPHIC_DATA], 111 - [GEOGRAPHIC_DATA], 913 - [GEOGRAP…" at bounding box center [54, 189] width 88 height 34
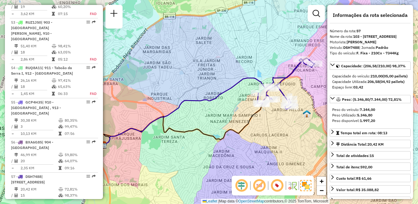
scroll to position [422, 0]
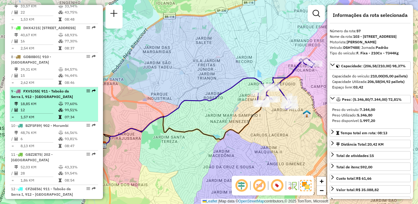
click at [38, 107] on td "18,85 KM" at bounding box center [39, 104] width 38 height 6
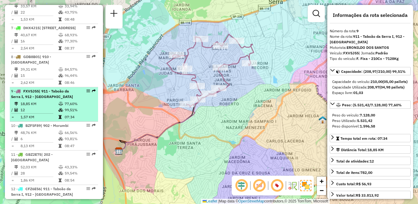
click at [54, 107] on td "18,85 KM" at bounding box center [39, 104] width 38 height 6
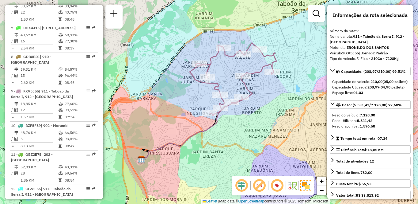
scroll to position [697, 0]
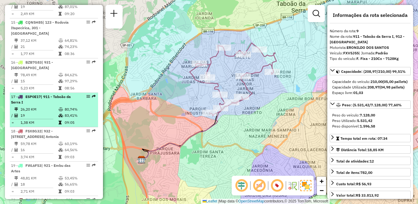
click at [40, 112] on td "26,20 KM" at bounding box center [39, 109] width 38 height 6
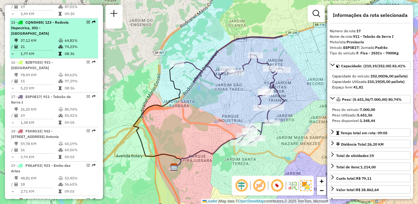
click at [34, 50] on td "21" at bounding box center [39, 47] width 38 height 6
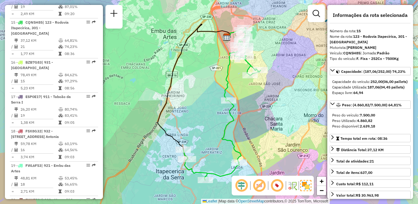
scroll to position [422, 0]
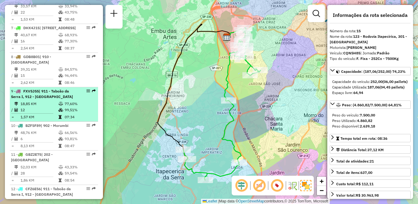
click at [62, 99] on span "| 911 - Taboão da Serra I, 912 - [GEOGRAPHIC_DATA]" at bounding box center [42, 94] width 62 height 10
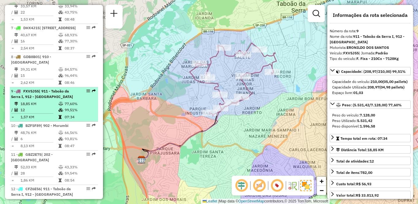
click at [67, 110] on li "9 - FXV5J55 | 911 - [GEOGRAPHIC_DATA], 912 - [GEOGRAPHIC_DATA] 18,85 KM 77,60% …" at bounding box center [54, 104] width 88 height 34
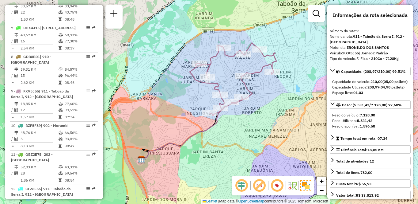
scroll to position [554, 0]
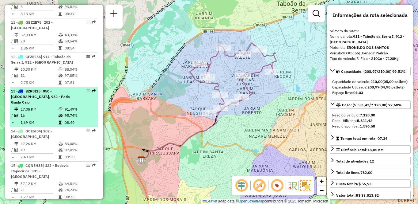
click at [44, 111] on li "13 - BZR8I25 | 950 - [GEOGRAPHIC_DATA], 952 - Patio Guida Caio 27,05 KM 91,49% …" at bounding box center [54, 107] width 88 height 40
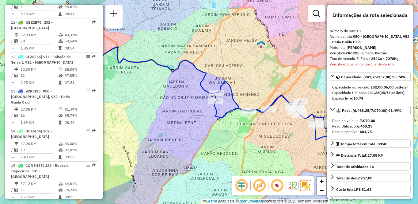
drag, startPoint x: 246, startPoint y: 140, endPoint x: 190, endPoint y: 105, distance: 65.8
click at [190, 105] on div "Janela de atendimento Grade de atendimento Capacidade Transportadoras Veículos …" at bounding box center [209, 102] width 418 height 204
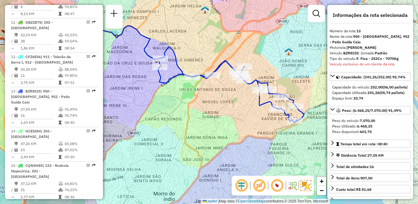
scroll to position [551, 0]
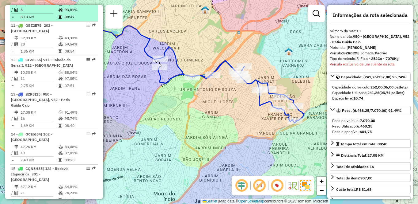
click at [47, 13] on td "6" at bounding box center [39, 10] width 38 height 6
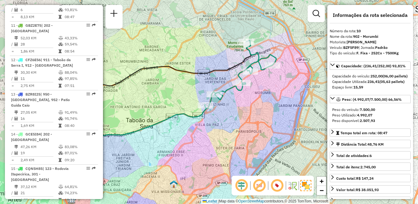
drag, startPoint x: 275, startPoint y: 87, endPoint x: 221, endPoint y: 110, distance: 58.5
click at [221, 110] on div "Janela de atendimento Grade de atendimento Capacidade Transportadoras Veículos …" at bounding box center [209, 102] width 418 height 204
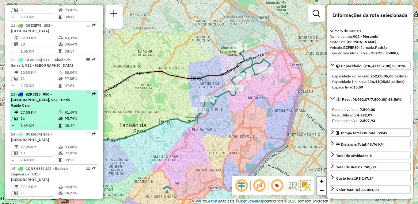
click at [34, 107] on span "| 950 - [GEOGRAPHIC_DATA], 952 - Patio Guida Caio" at bounding box center [40, 100] width 59 height 16
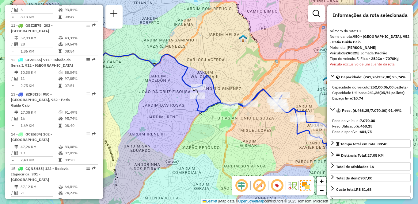
drag, startPoint x: 264, startPoint y: 133, endPoint x: 209, endPoint y: 127, distance: 55.5
click at [192, 100] on div "Janela de atendimento Grade de atendimento Capacidade Transportadoras Veículos …" at bounding box center [209, 102] width 418 height 204
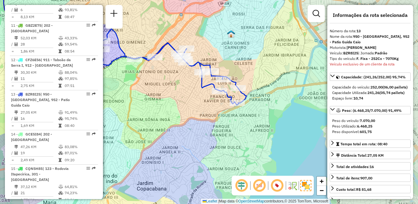
drag, startPoint x: 209, startPoint y: 127, endPoint x: 163, endPoint y: 105, distance: 50.6
click at [163, 105] on div "Janela de atendimento Grade de atendimento Capacidade Transportadoras Veículos …" at bounding box center [209, 102] width 418 height 204
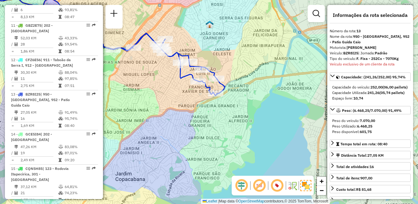
scroll to position [2046, 0]
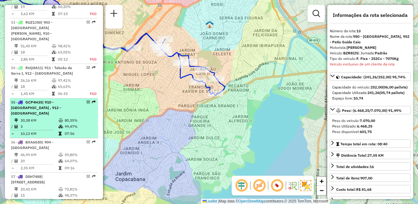
click at [62, 108] on div "55 - GCP4H35 | 910 - [GEOGRAPHIC_DATA] , 913 - [GEOGRAPHIC_DATA]" at bounding box center [43, 107] width 65 height 17
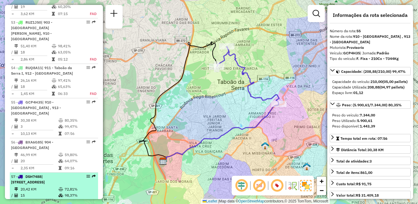
click at [45, 178] on span "| [STREET_ADDRESS]" at bounding box center [28, 179] width 34 height 10
